Goal: Task Accomplishment & Management: Manage account settings

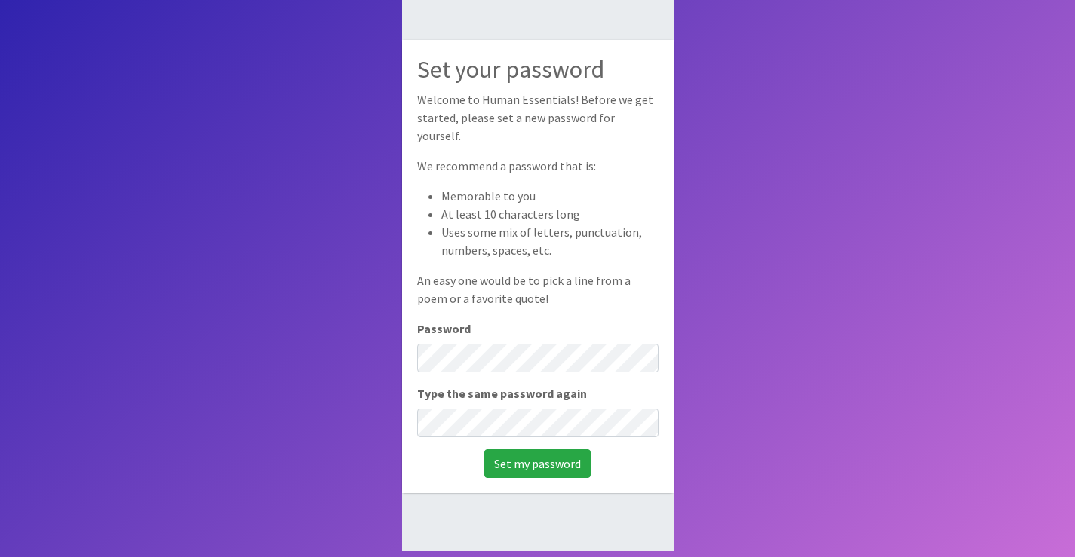
scroll to position [101, 0]
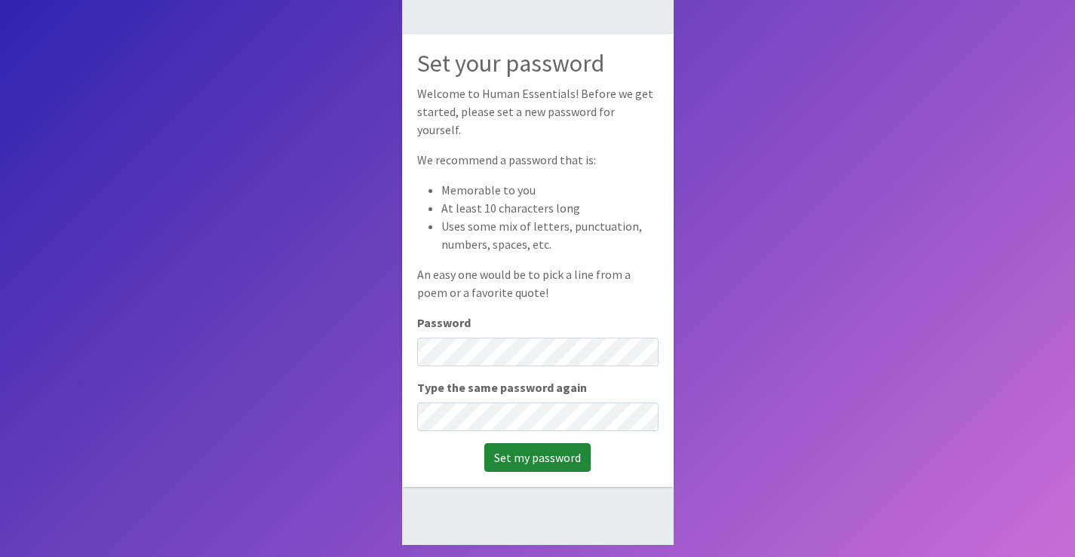
click at [517, 448] on input "Set my password" at bounding box center [537, 458] width 106 height 29
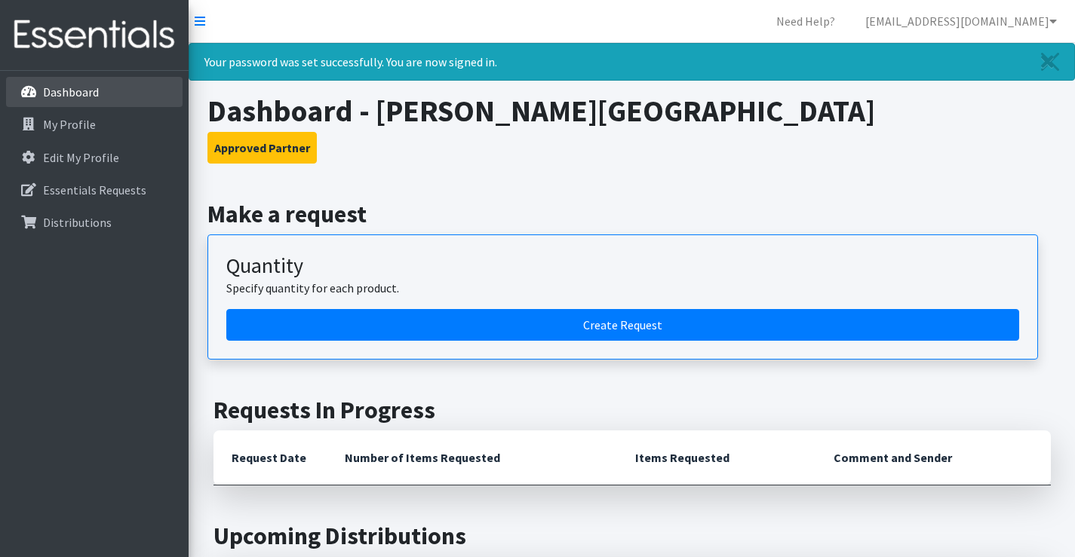
click at [72, 91] on p "Dashboard" at bounding box center [71, 91] width 56 height 15
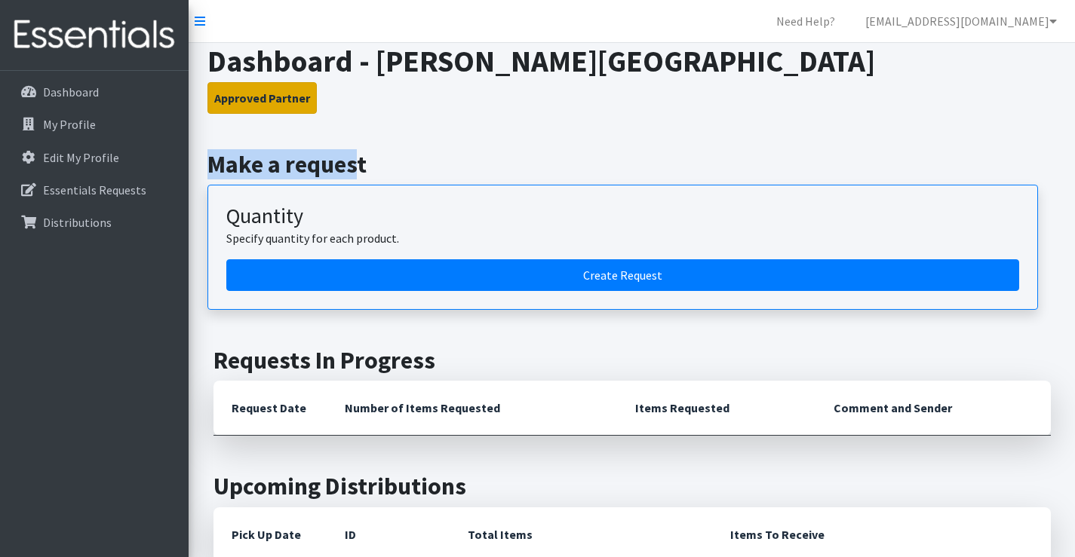
drag, startPoint x: 354, startPoint y: 115, endPoint x: 241, endPoint y: 99, distance: 113.5
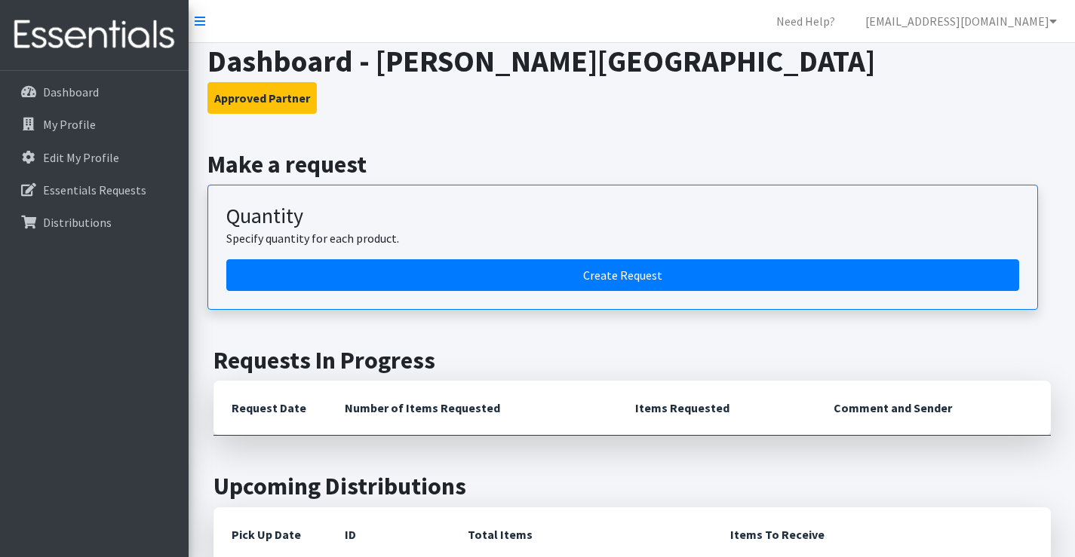
click at [426, 104] on h3 "Approved Partner" at bounding box center [631, 98] width 849 height 32
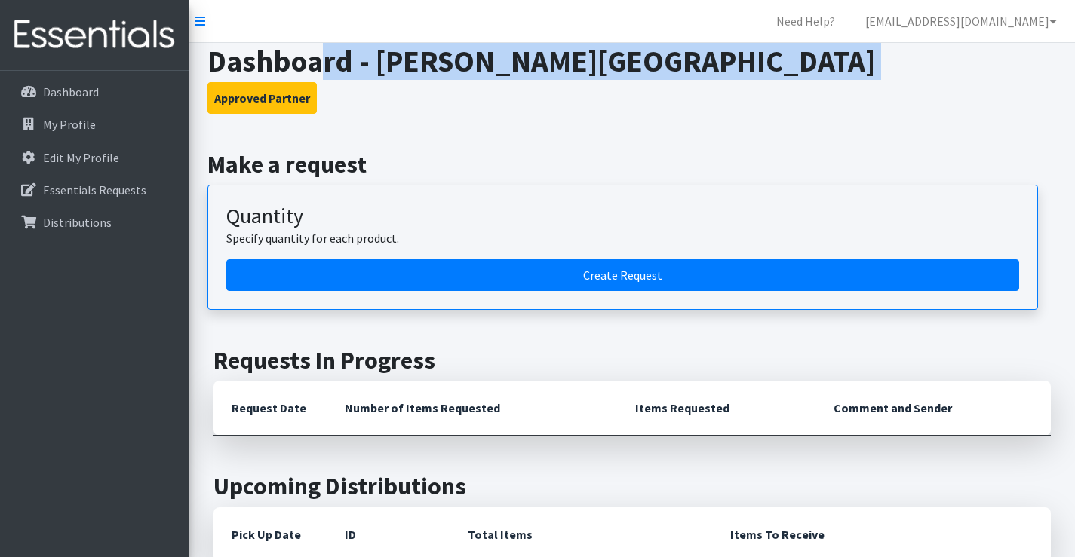
drag, startPoint x: 328, startPoint y: 47, endPoint x: 466, endPoint y: 111, distance: 152.2
click at [462, 105] on header "Dashboard - Clary Sage College Approved Partner" at bounding box center [632, 78] width 860 height 71
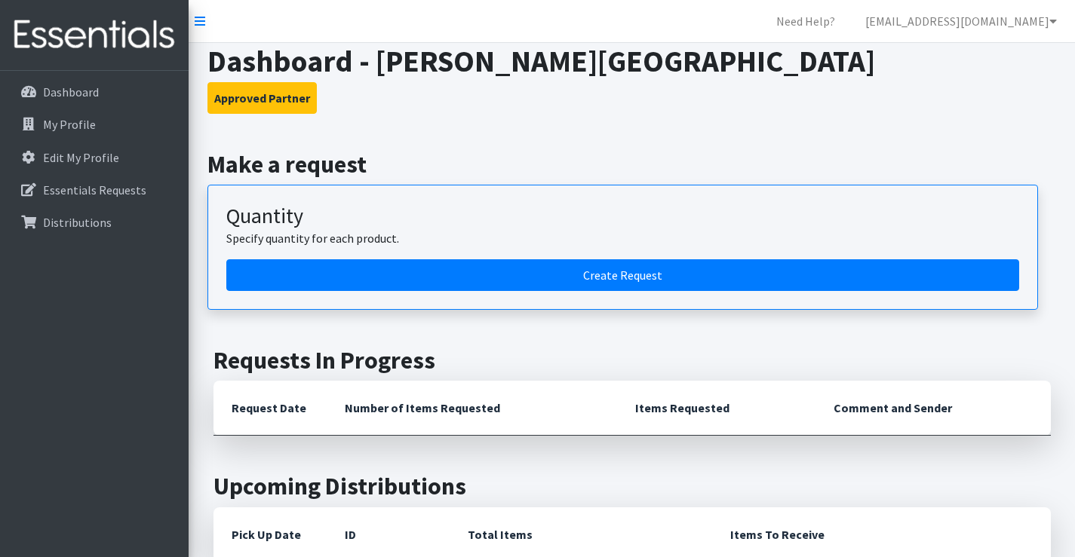
click at [1025, 26] on link "[EMAIL_ADDRESS][DOMAIN_NAME]" at bounding box center [961, 21] width 216 height 30
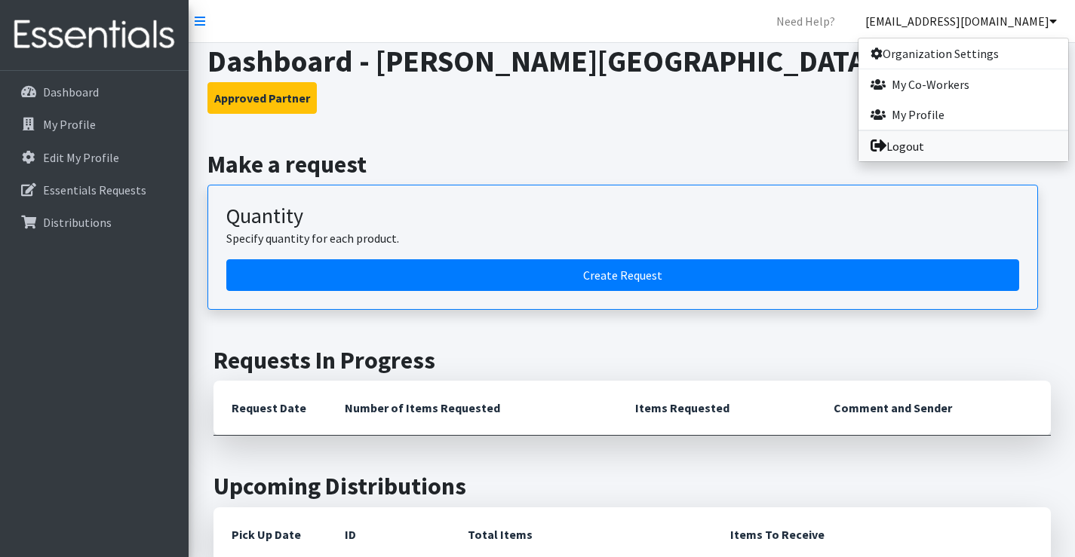
click at [929, 153] on link "Logout" at bounding box center [963, 146] width 210 height 30
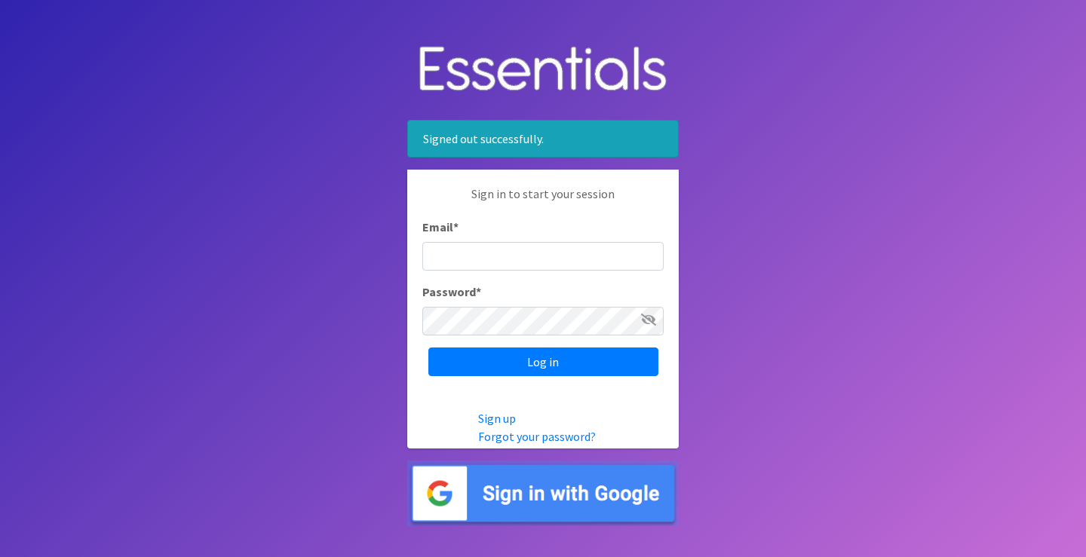
click at [450, 259] on input "Email *" at bounding box center [542, 256] width 241 height 29
type input "m"
type input "[EMAIL_ADDRESS][DOMAIN_NAME]"
click at [646, 321] on icon at bounding box center [648, 320] width 15 height 12
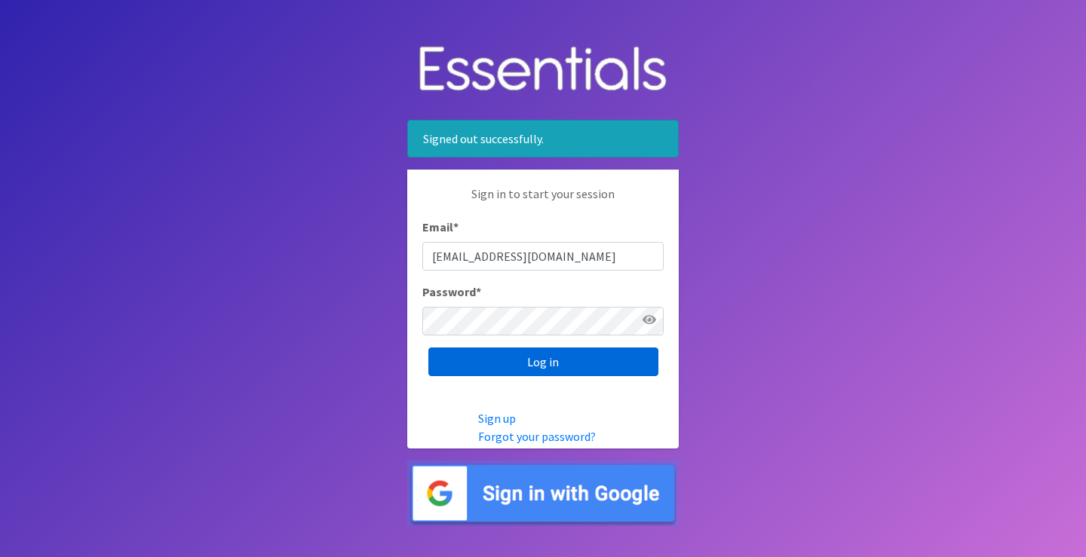
click at [461, 358] on input "Log in" at bounding box center [543, 362] width 230 height 29
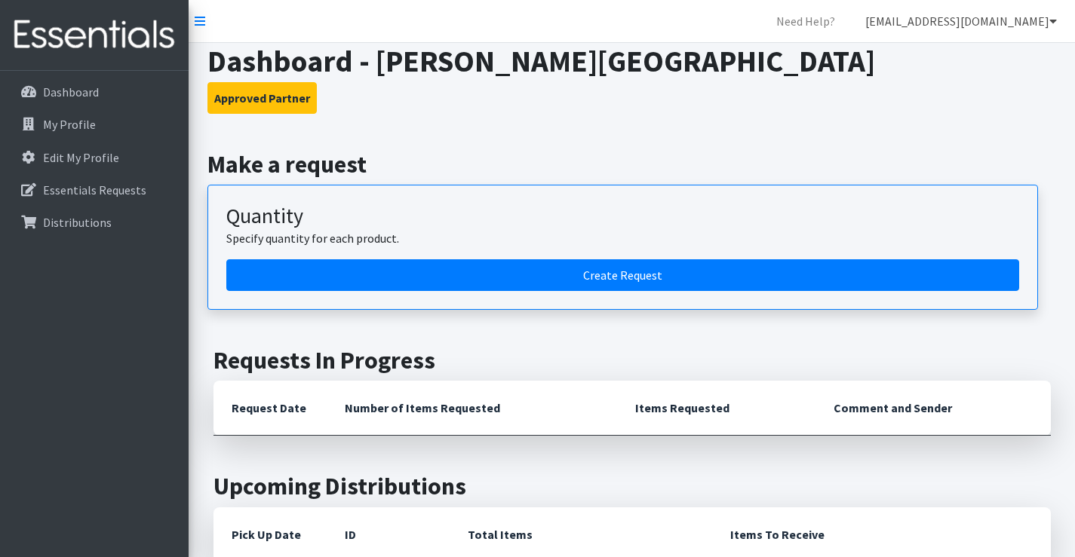
click at [1027, 23] on link "[EMAIL_ADDRESS][DOMAIN_NAME]" at bounding box center [961, 21] width 216 height 30
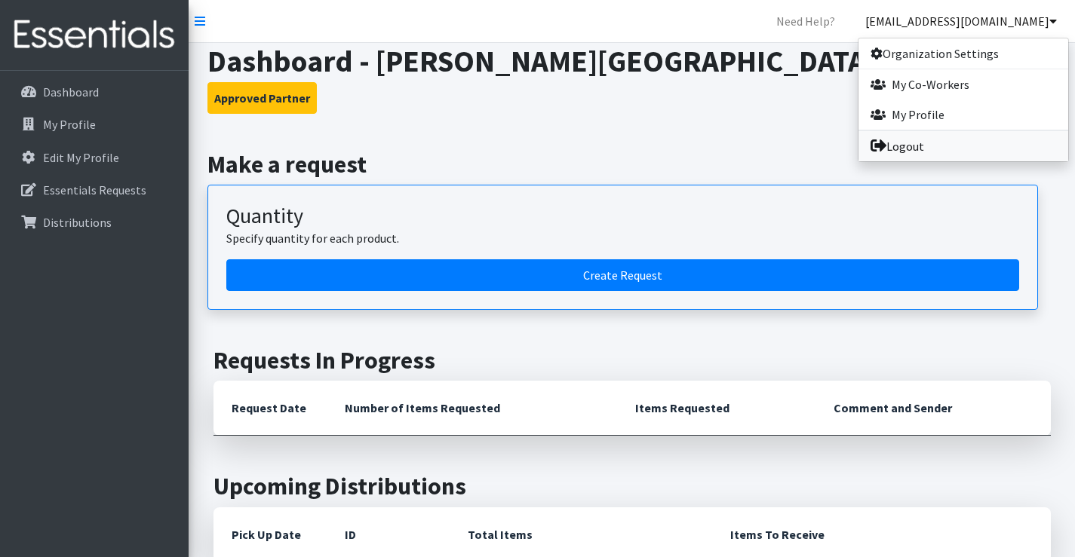
click at [943, 149] on link "Logout" at bounding box center [963, 146] width 210 height 30
